Goal: Information Seeking & Learning: Learn about a topic

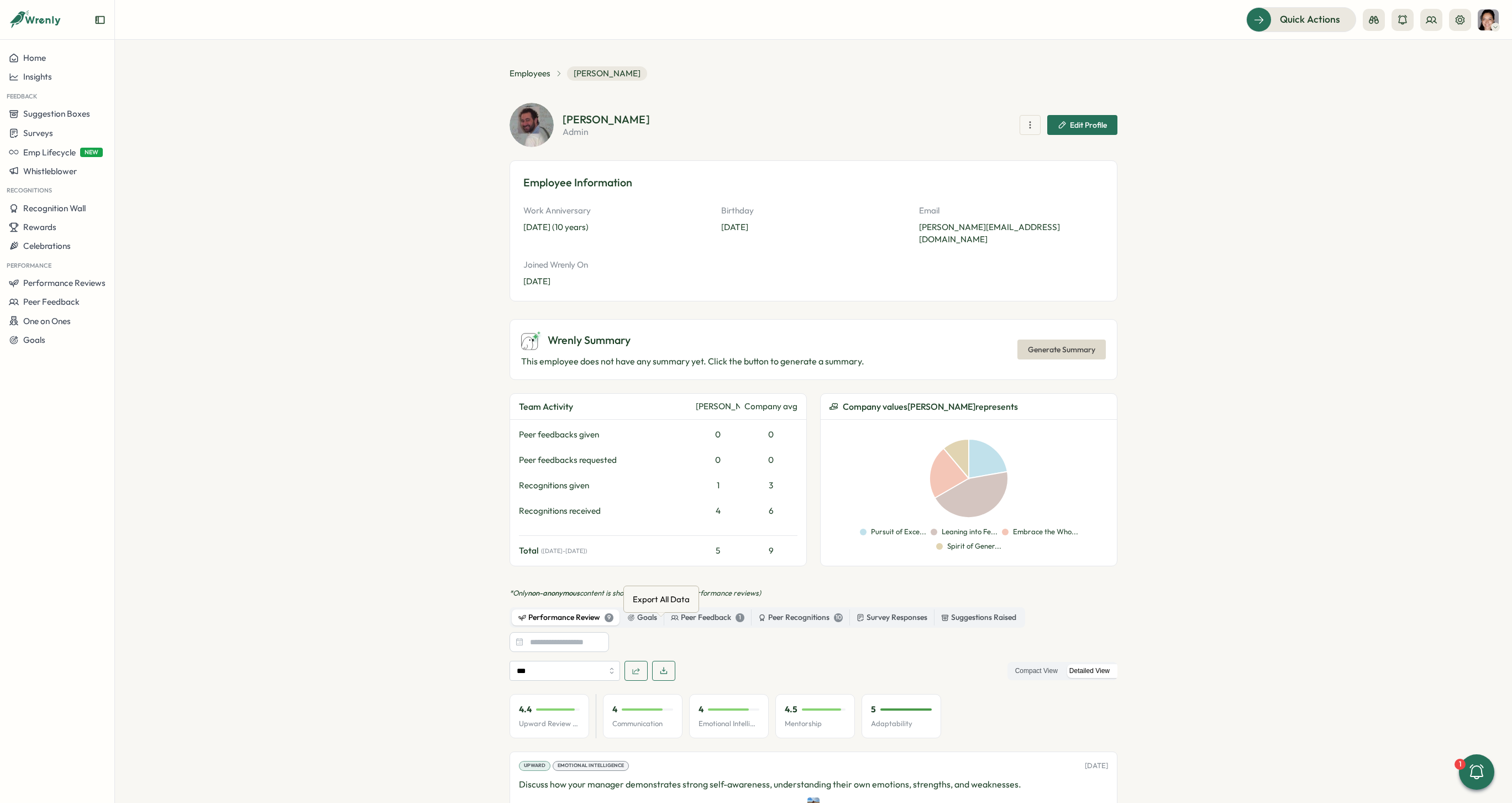
scroll to position [29, 0]
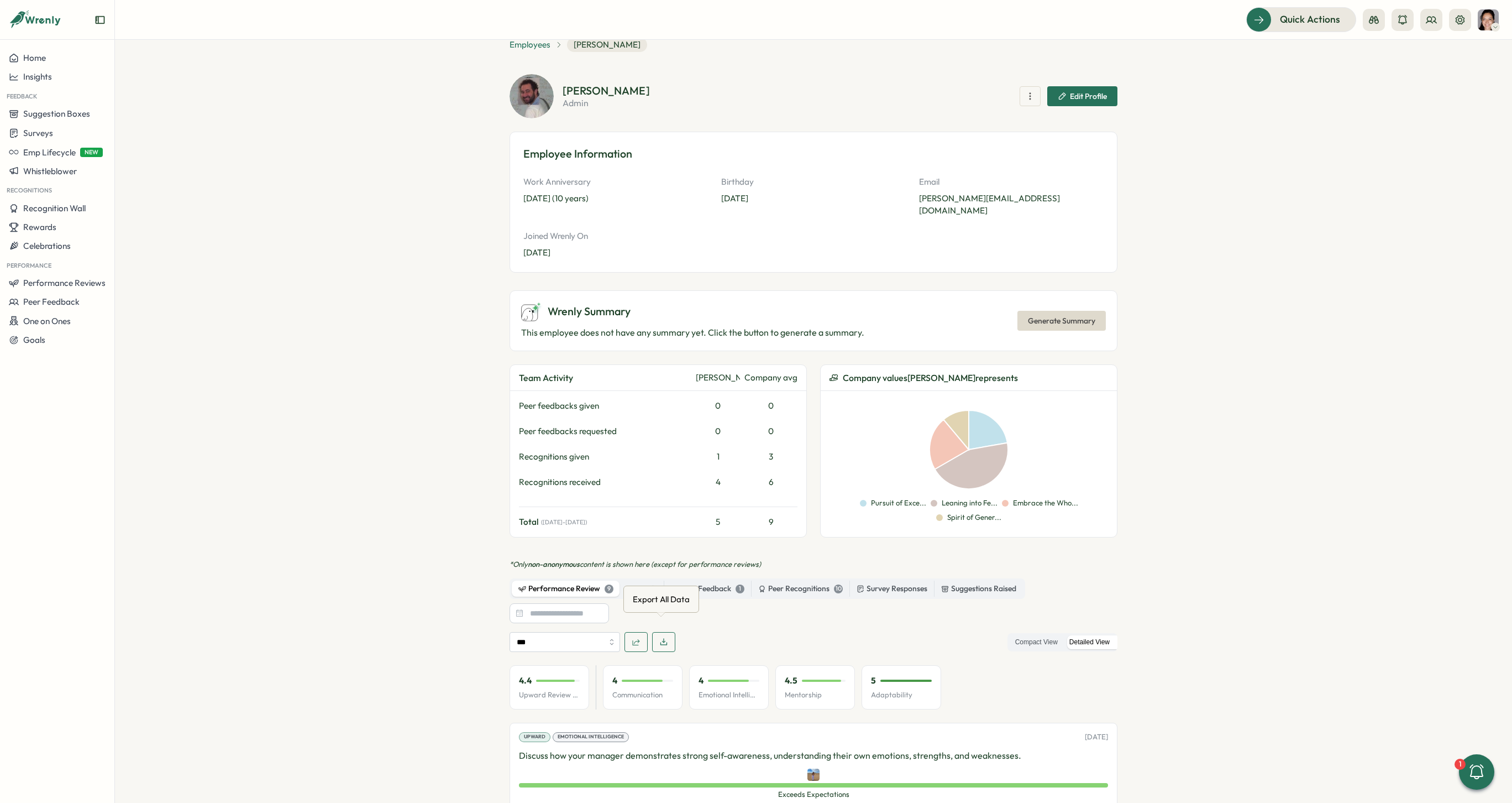
click at [534, 47] on span "Employees" at bounding box center [530, 45] width 41 height 13
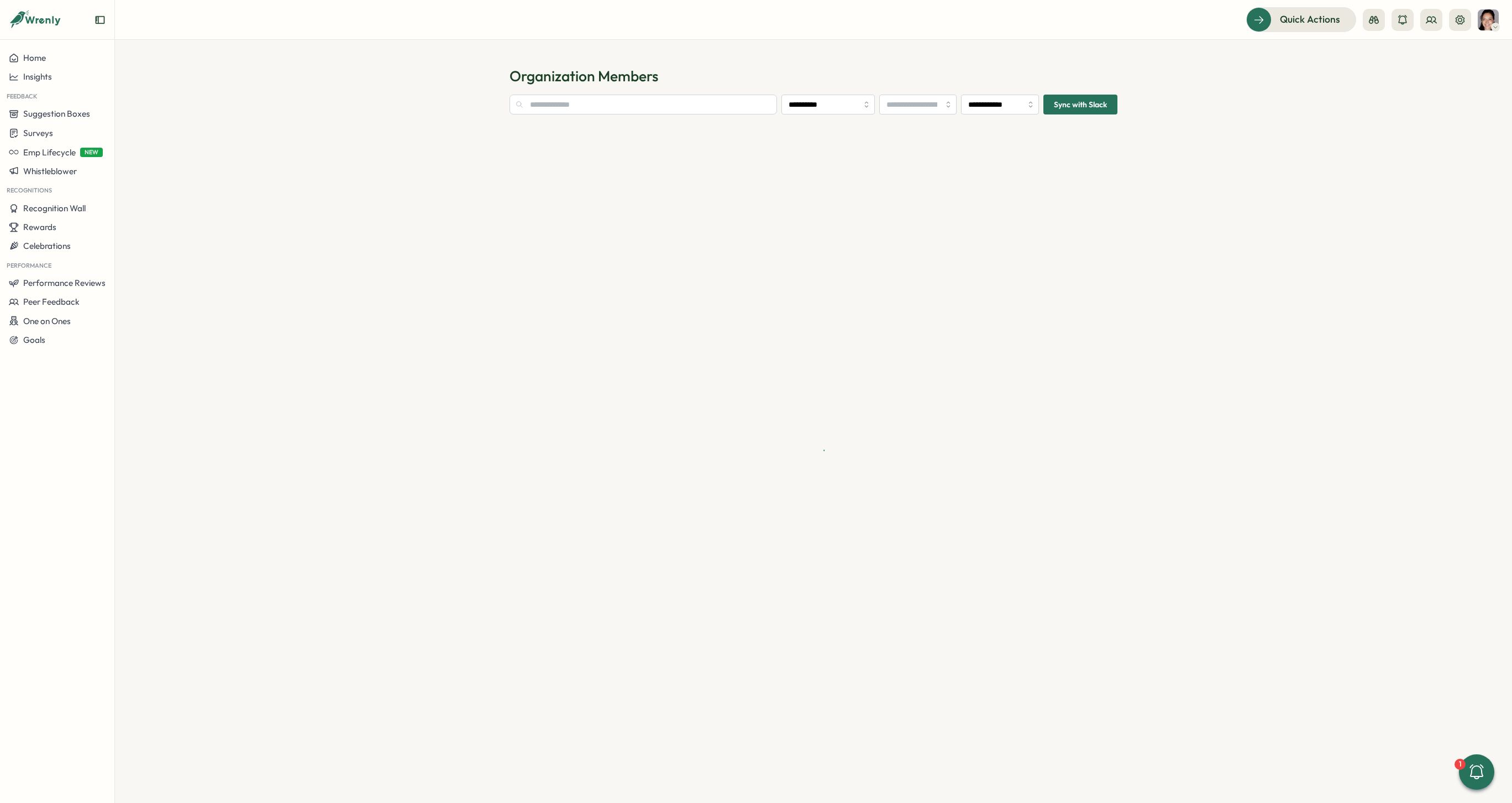
type input "**********"
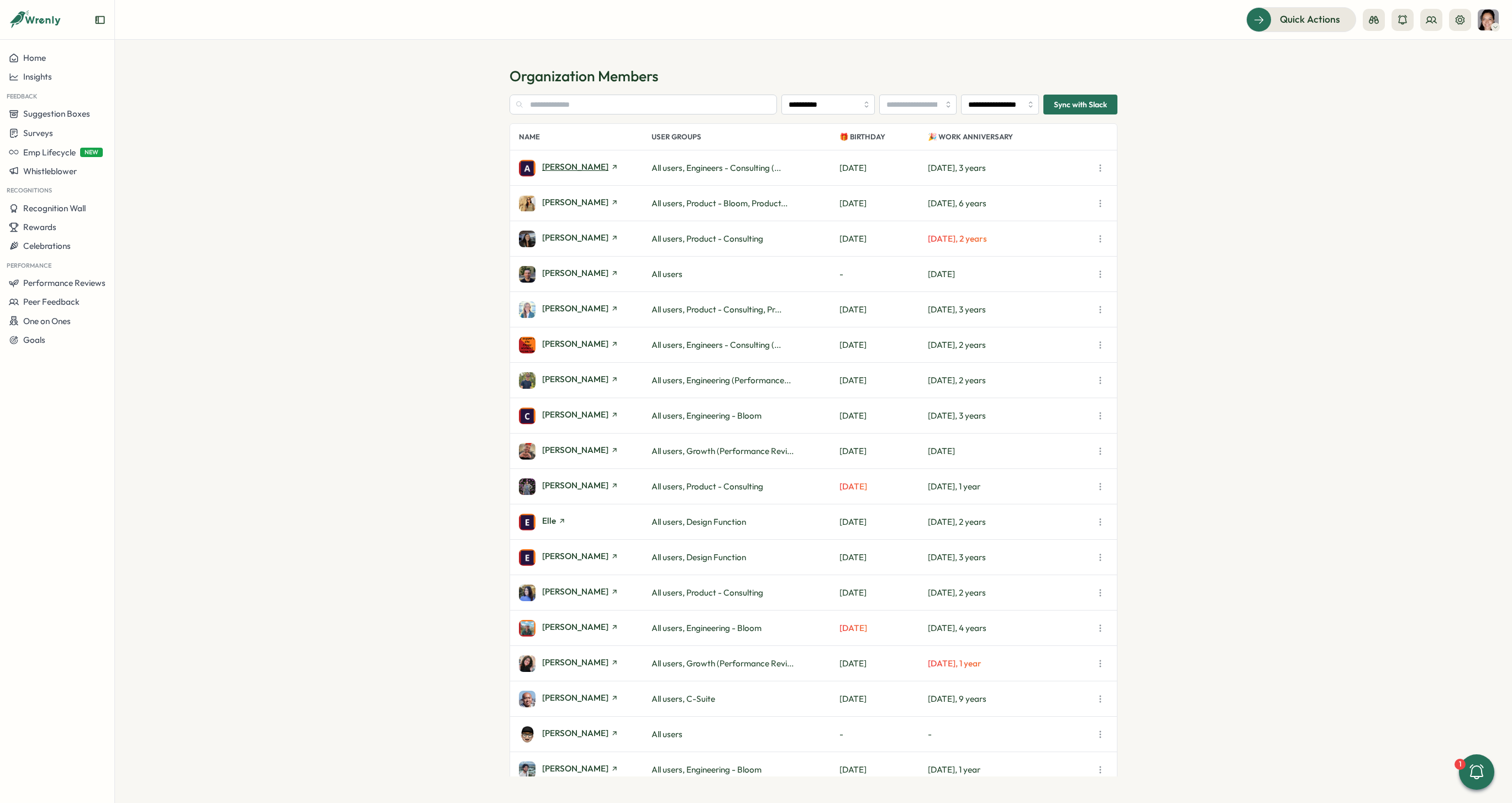
click at [571, 167] on span "[PERSON_NAME]" at bounding box center [575, 167] width 66 height 8
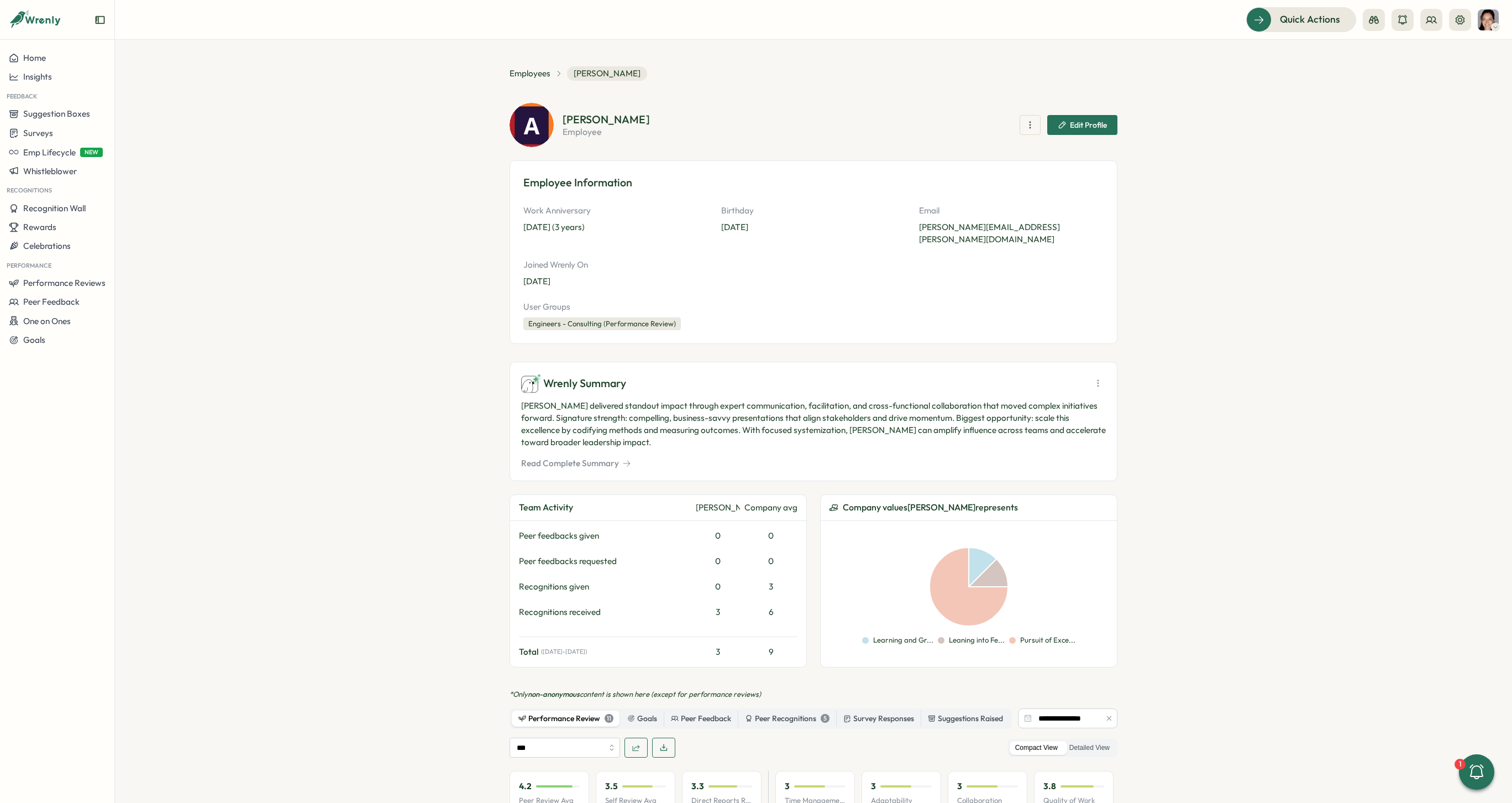
click at [569, 457] on button "Read Complete Summary" at bounding box center [575, 464] width 110 height 13
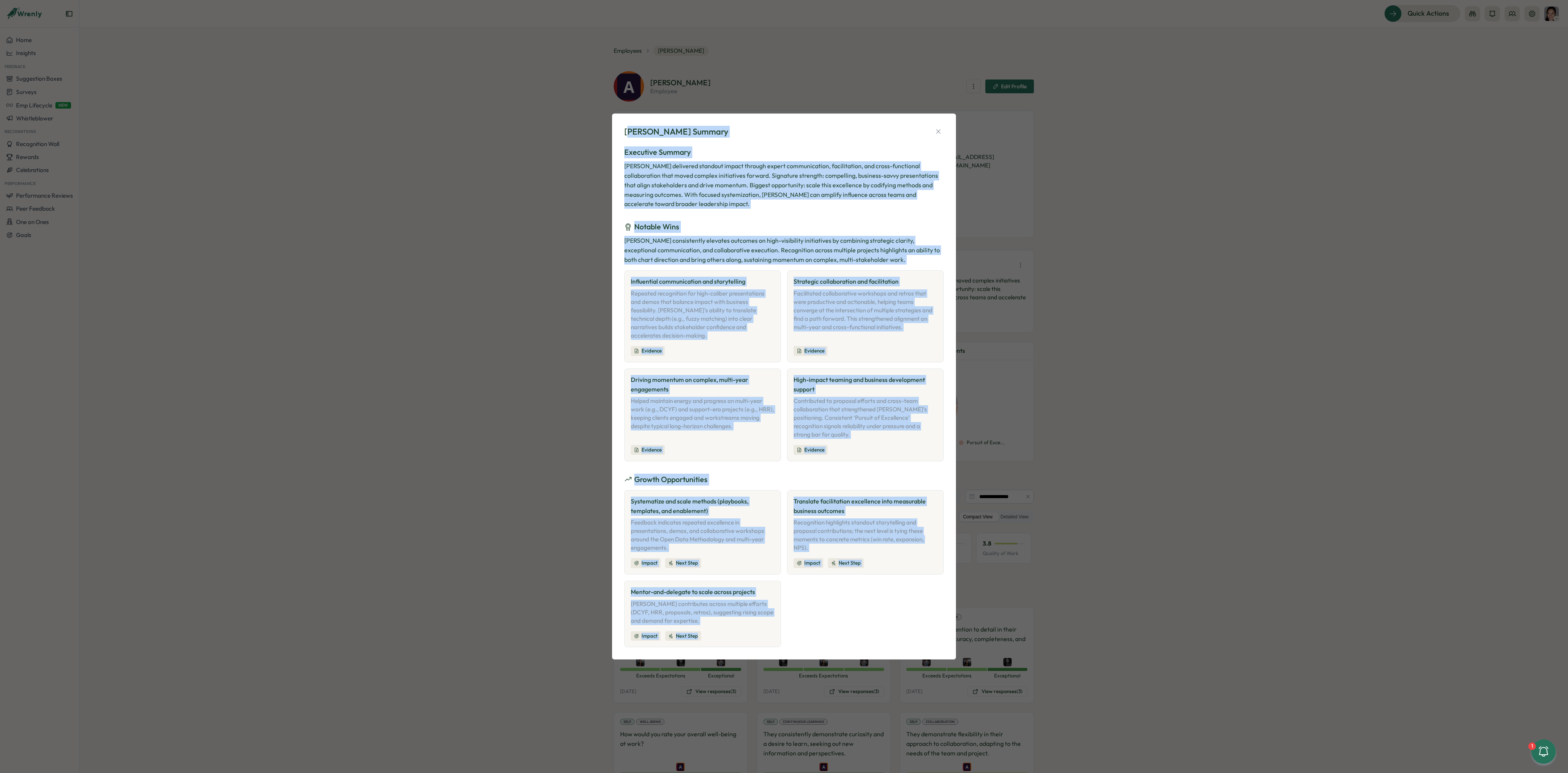
drag, startPoint x: 628, startPoint y: 137, endPoint x: 752, endPoint y: 647, distance: 524.9
click at [752, 555] on div "[PERSON_NAME] Summary Executive Summary [PERSON_NAME] delivered standout impact…" at bounding box center [784, 386] width 344 height 546
click at [444, 489] on div "[PERSON_NAME] Summary Executive Summary [PERSON_NAME] delivered standout impact…" at bounding box center [784, 386] width 1568 height 773
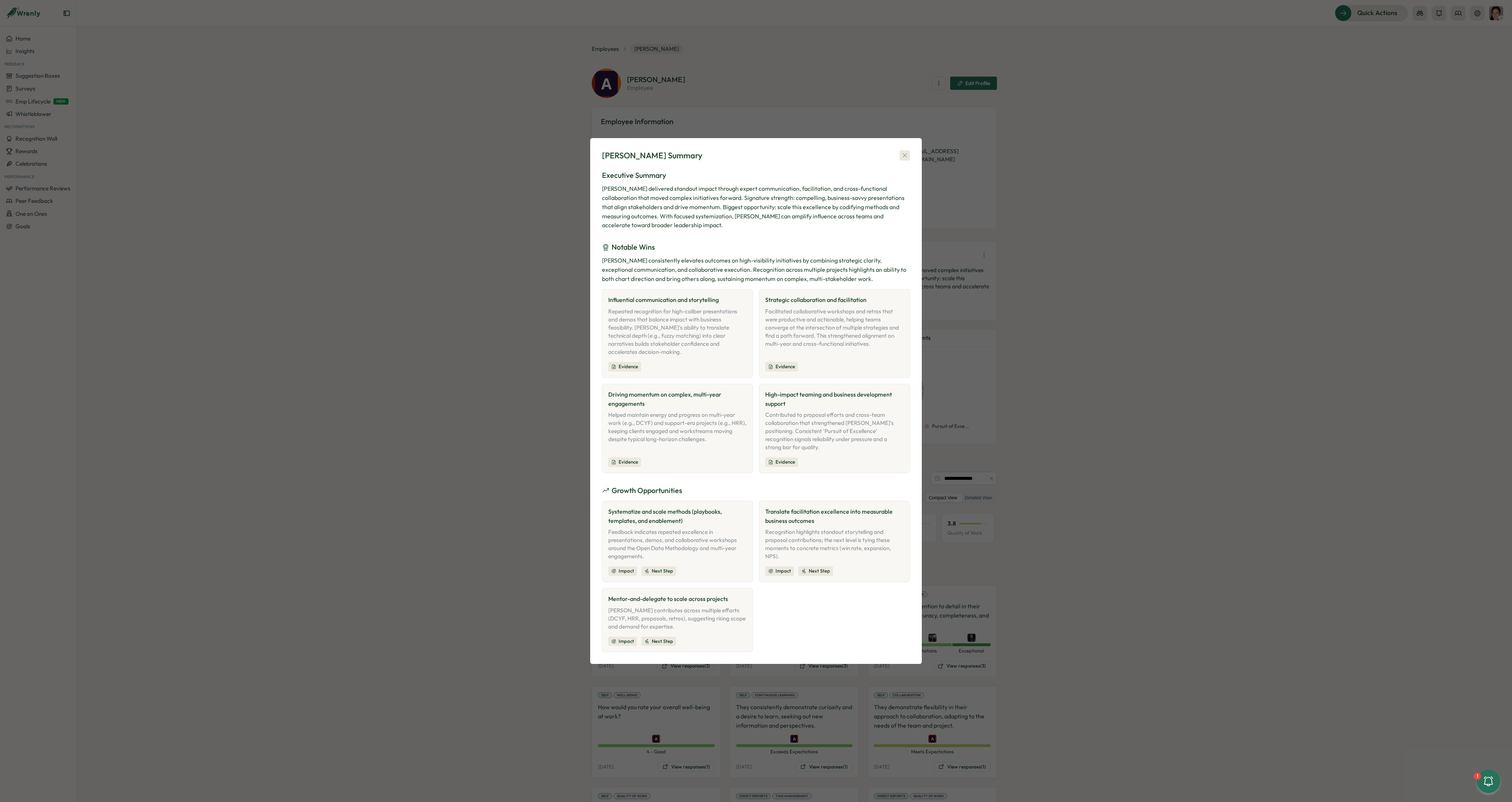
click at [901, 159] on icon "button" at bounding box center [905, 155] width 7 height 7
